Goal: Information Seeking & Learning: Learn about a topic

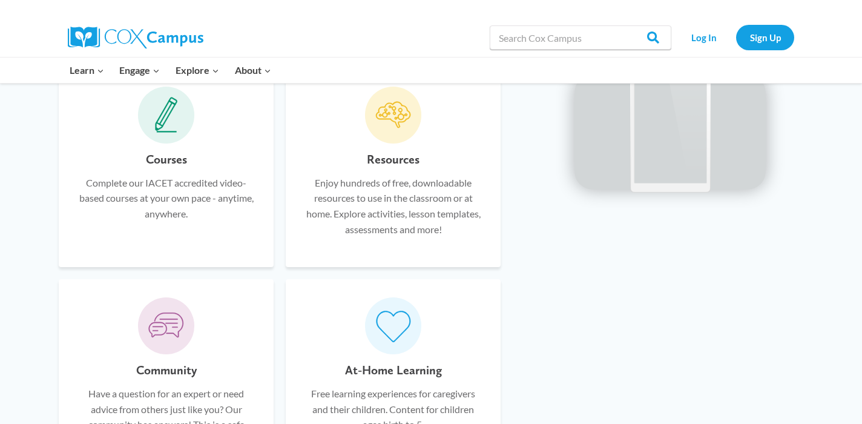
scroll to position [691, 0]
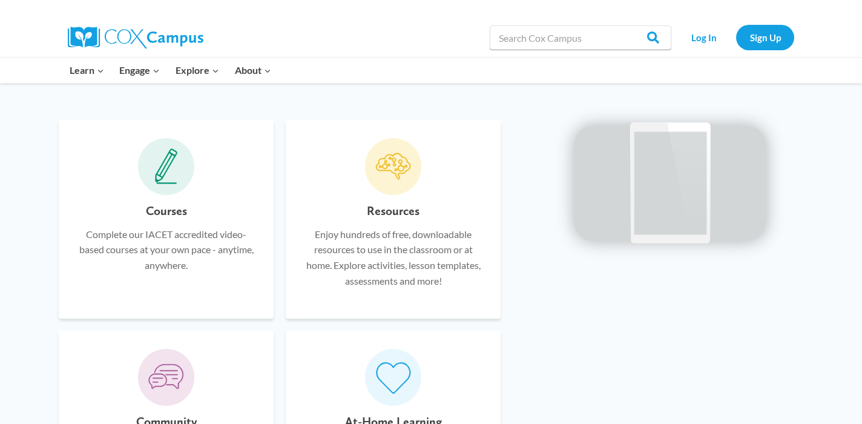
click at [194, 237] on div "Courses Complete our IACET accredited video-based courses at your own pace - an…" at bounding box center [166, 250] width 179 height 99
click at [159, 210] on div "Courses Complete our IACET accredited video-based courses at your own pace - an…" at bounding box center [166, 219] width 215 height 199
click at [164, 185] on icon at bounding box center [166, 166] width 23 height 36
click at [165, 260] on p "Complete our IACET accredited video-based courses at your own pace - anytime, a…" at bounding box center [166, 249] width 179 height 47
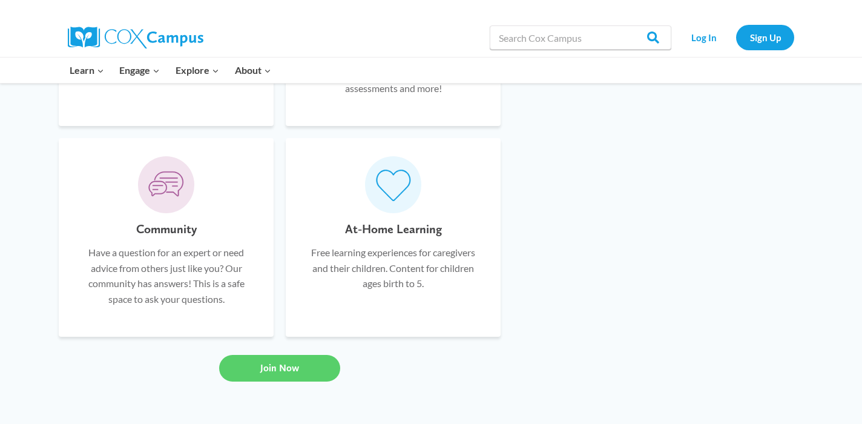
scroll to position [921, 0]
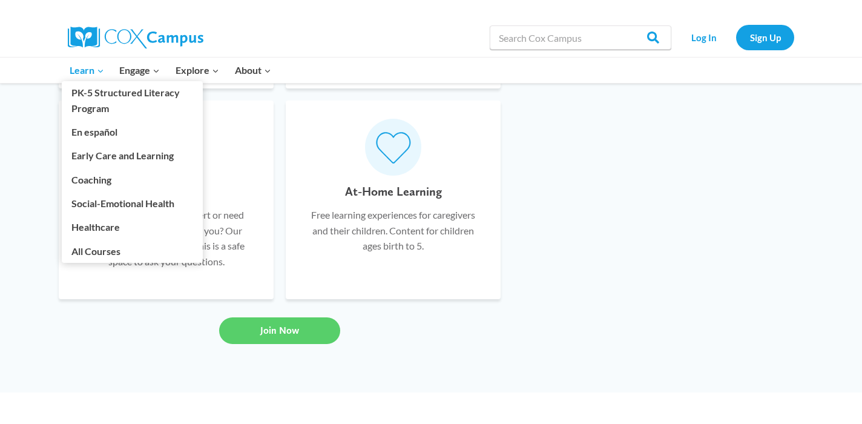
click at [99, 70] on icon "Expand" at bounding box center [100, 71] width 8 height 8
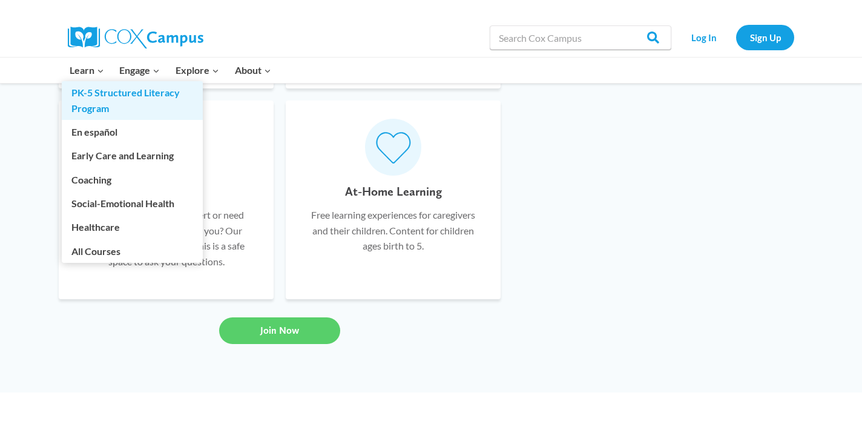
click at [91, 97] on link "PK-5 Structured Literacy Program" at bounding box center [132, 100] width 141 height 39
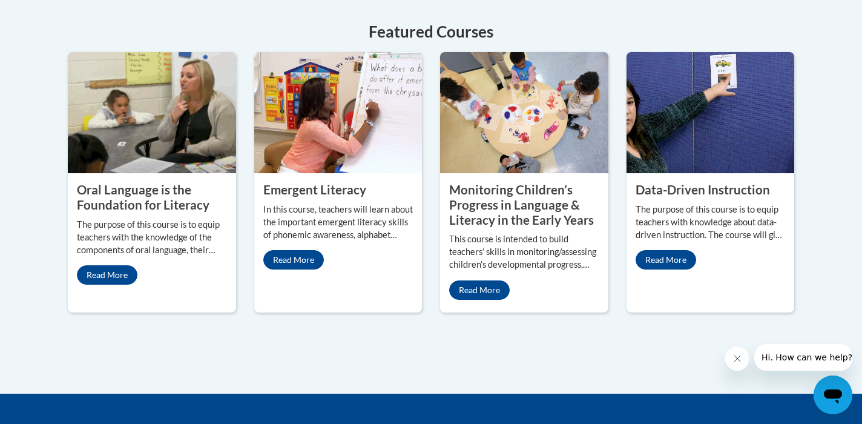
scroll to position [594, 0]
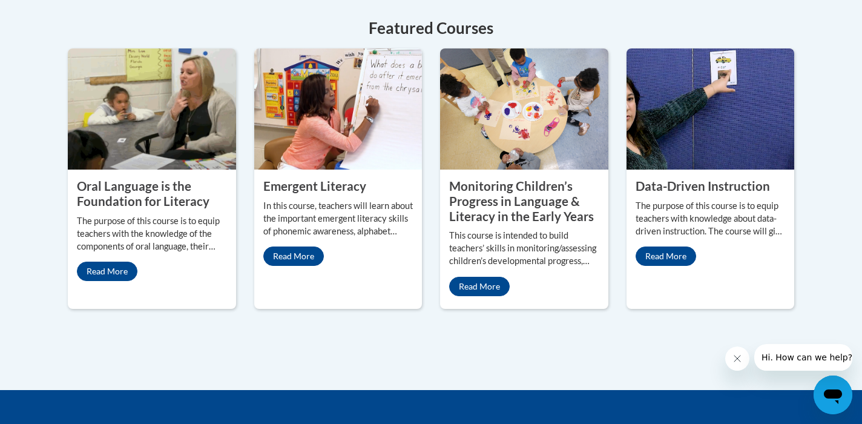
click at [124, 192] on property "Oral Language is the Foundation for Literacy" at bounding box center [143, 194] width 133 height 30
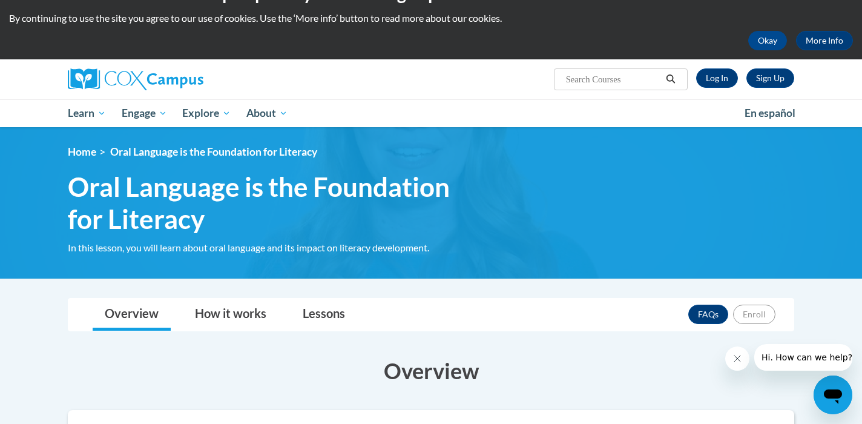
scroll to position [50, 0]
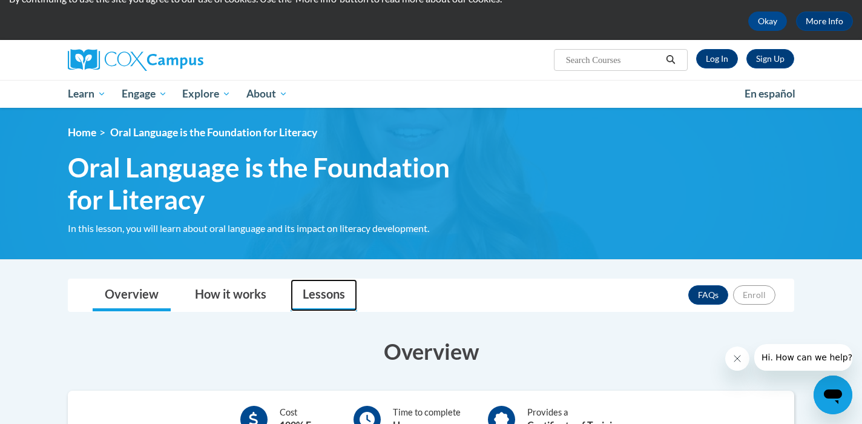
click at [323, 294] on link "Lessons" at bounding box center [324, 295] width 67 height 32
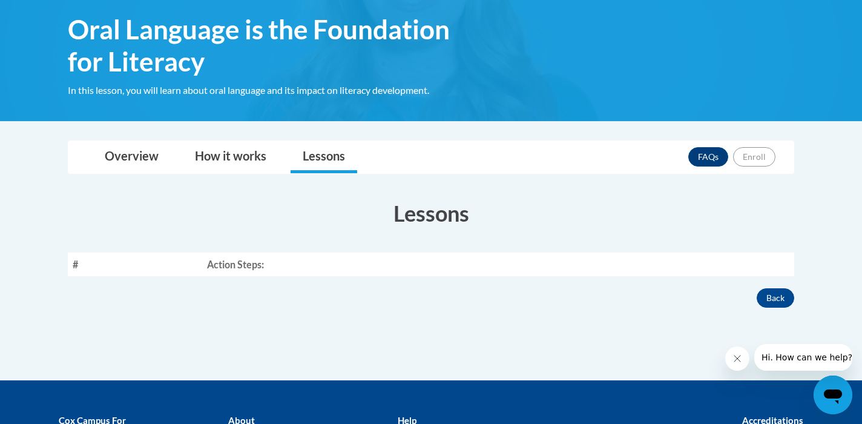
scroll to position [0, 0]
